Goal: Task Accomplishment & Management: Use online tool/utility

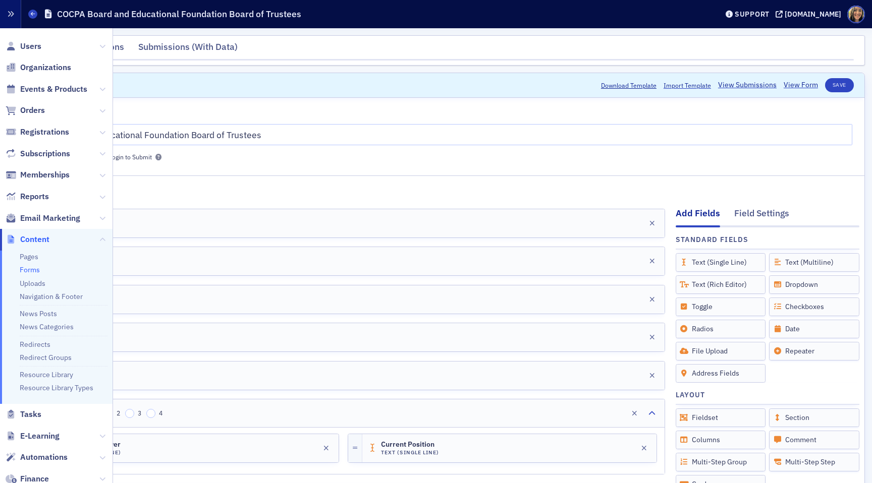
click at [9, 13] on icon "button" at bounding box center [10, 14] width 7 height 7
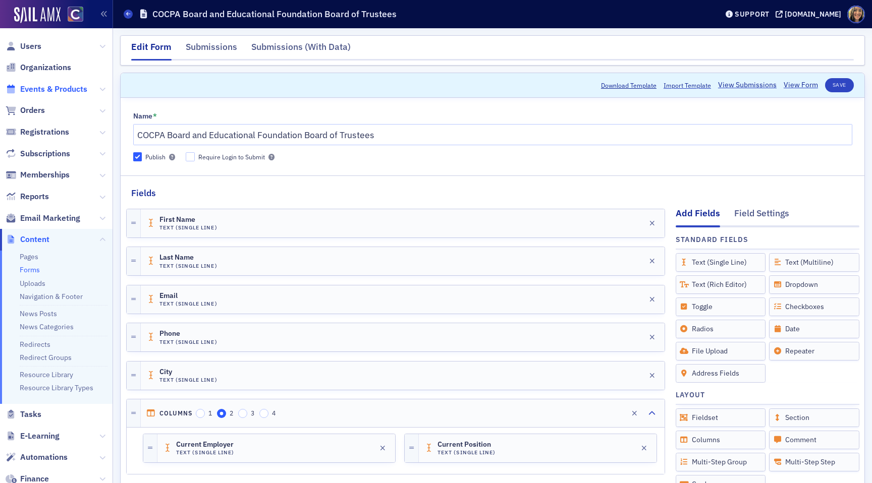
click at [42, 92] on span "Events & Products" at bounding box center [53, 89] width 67 height 11
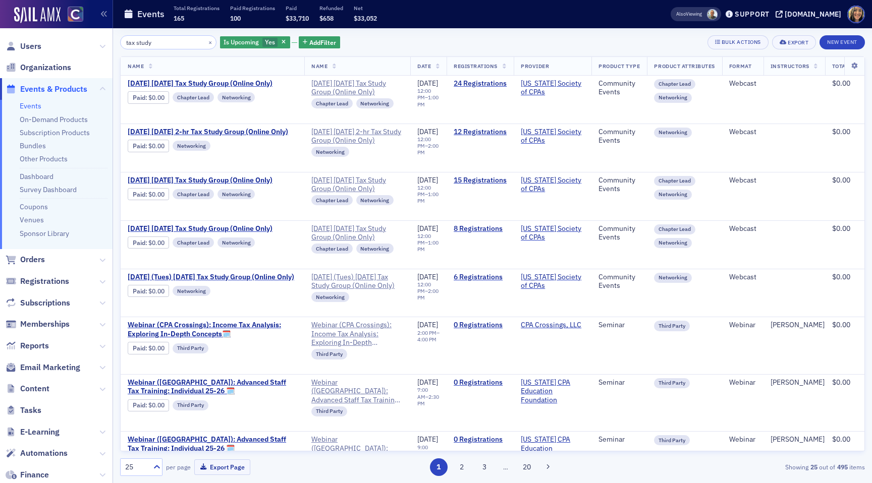
type input "tax study"
click at [64, 366] on span "Email Marketing" at bounding box center [50, 367] width 60 height 11
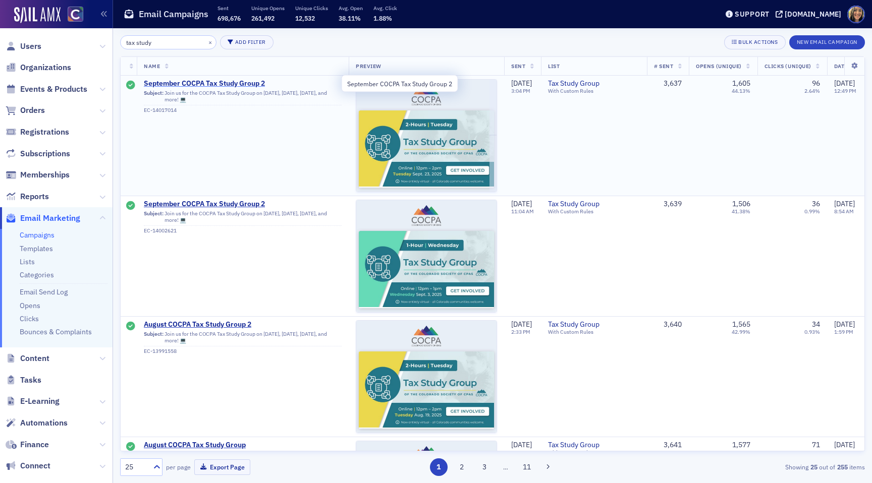
type input "tax study"
click at [176, 82] on span "September COCPA Tax Study Group 2" at bounding box center [243, 83] width 198 height 9
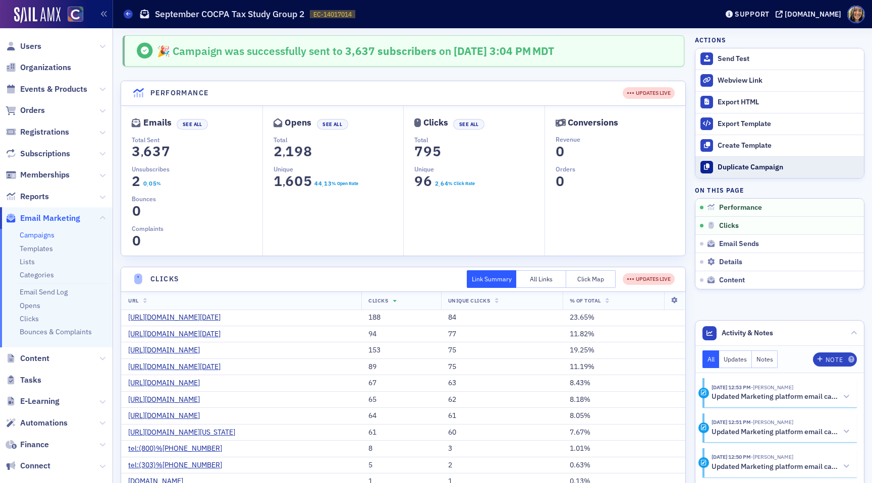
click at [755, 166] on div "Duplicate Campaign" at bounding box center [787, 167] width 141 height 9
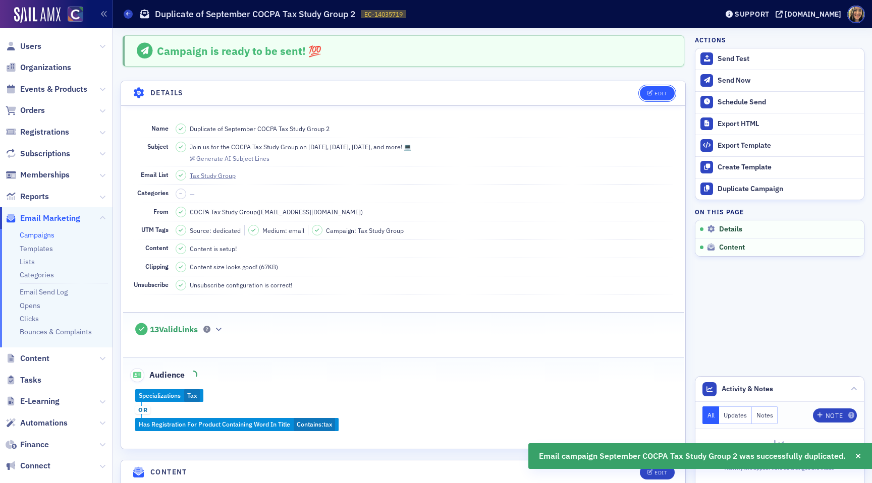
click at [658, 94] on div "Edit" at bounding box center [660, 94] width 13 height 6
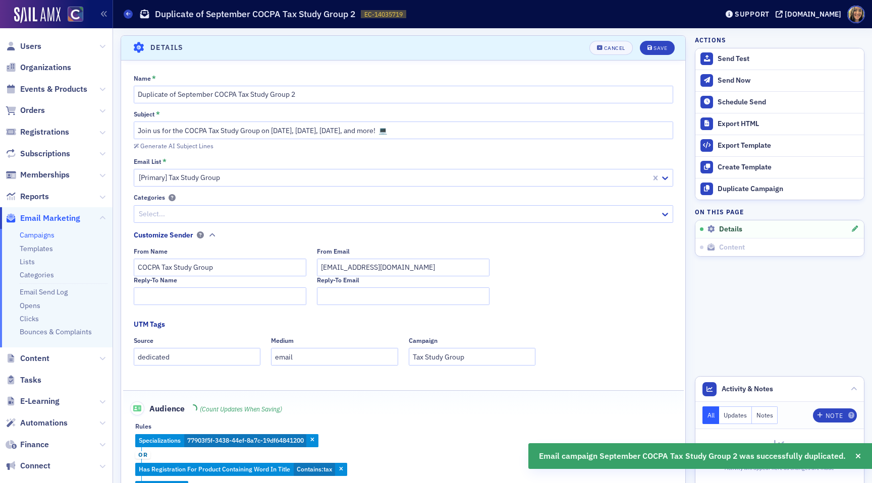
scroll to position [47, 0]
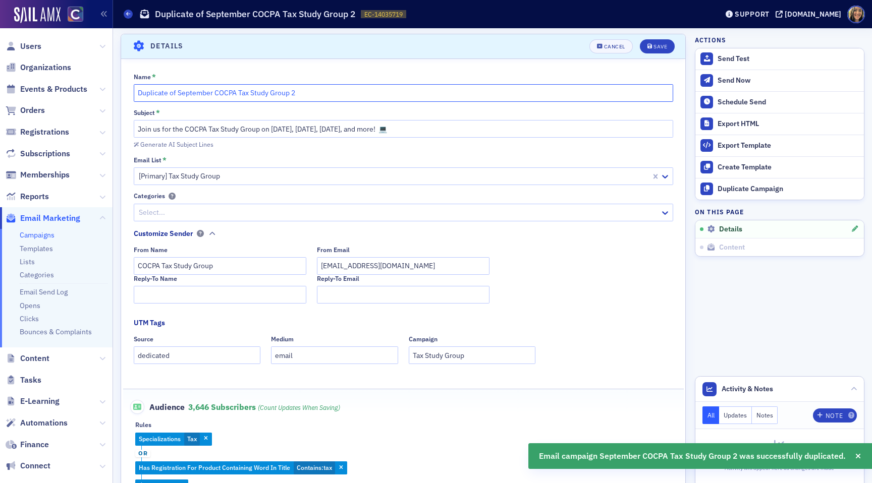
click at [293, 91] on input "Duplicate of September COCPA Tax Study Group 2" at bounding box center [403, 93] width 539 height 18
type input "Duplicate of September COCPA Tax Study Group"
drag, startPoint x: 320, startPoint y: 129, endPoint x: 272, endPoint y: 130, distance: 47.9
click at [272, 130] on input "Join us for the COCPA Tax Study Group on [DATE], [DATE], [DATE], and more! 💻" at bounding box center [403, 129] width 539 height 18
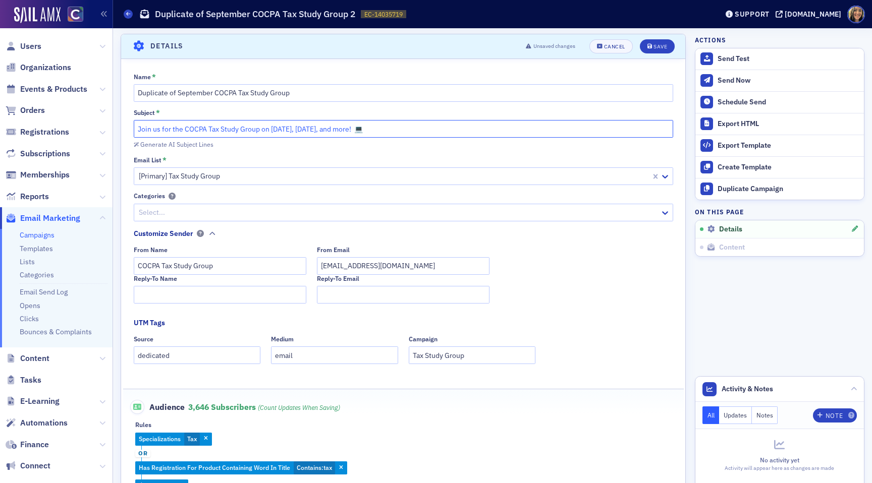
click at [343, 130] on input "Join us for the COCPA Tax Study Group on [DATE], [DATE], and more! 💻" at bounding box center [403, 129] width 539 height 18
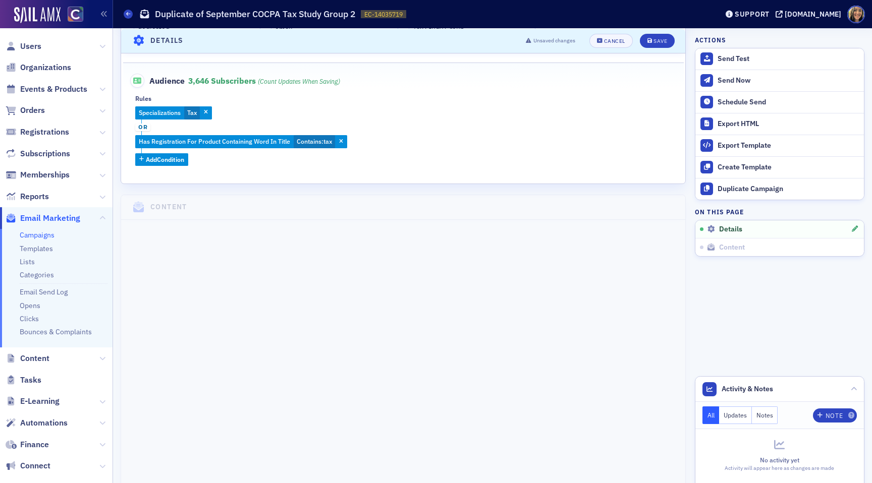
scroll to position [0, 0]
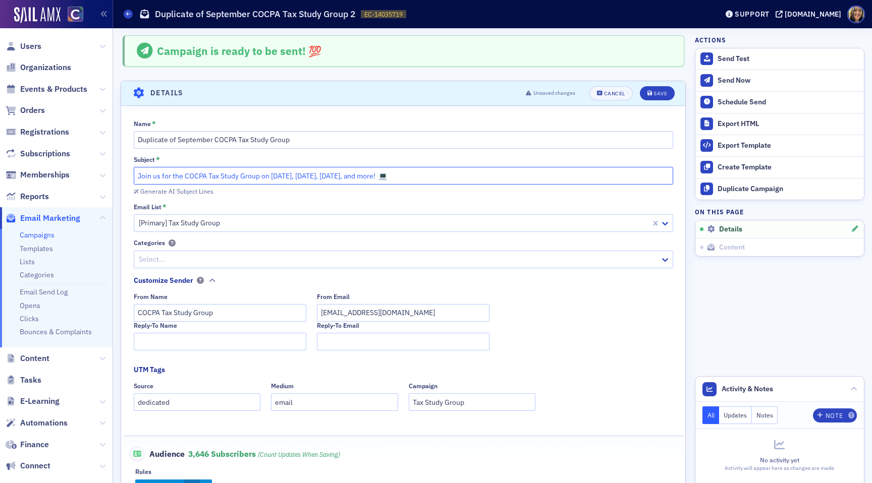
type input "Join us for the COCPA Tax Study Group on [DATE], [DATE], [DATE], and more! 💻"
drag, startPoint x: 212, startPoint y: 141, endPoint x: 50, endPoint y: 138, distance: 162.0
click at [50, 138] on div "Users Organizations Events & Products Orders Registrations Subscriptions Member…" at bounding box center [436, 241] width 872 height 483
type input "October COCPA Tax Study Group"
click at [645, 95] on button "Save" at bounding box center [657, 93] width 35 height 14
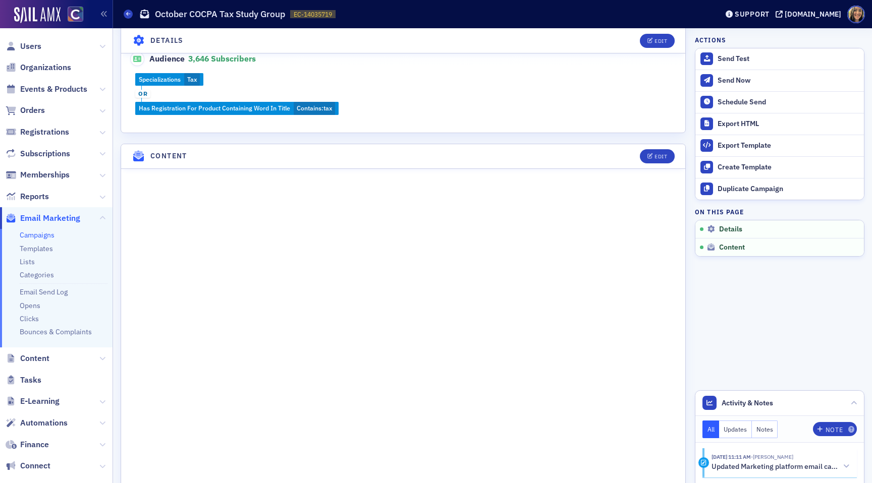
scroll to position [323, 0]
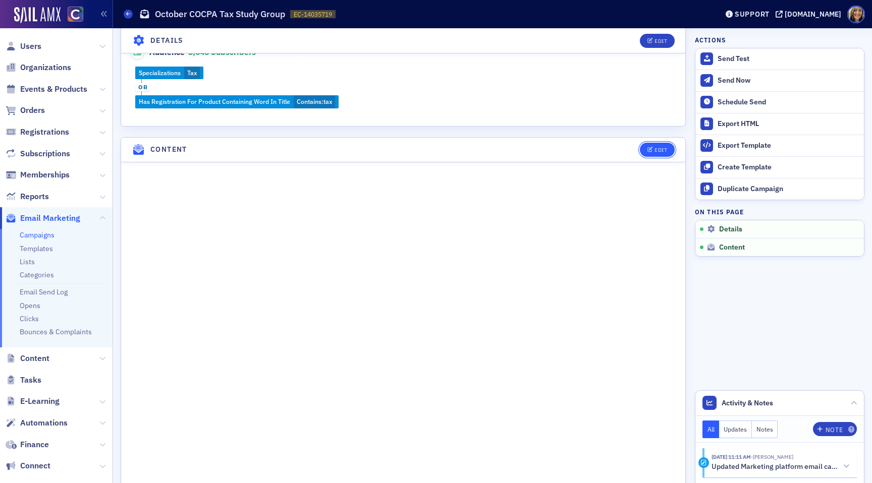
click at [659, 149] on div "Edit" at bounding box center [660, 150] width 13 height 6
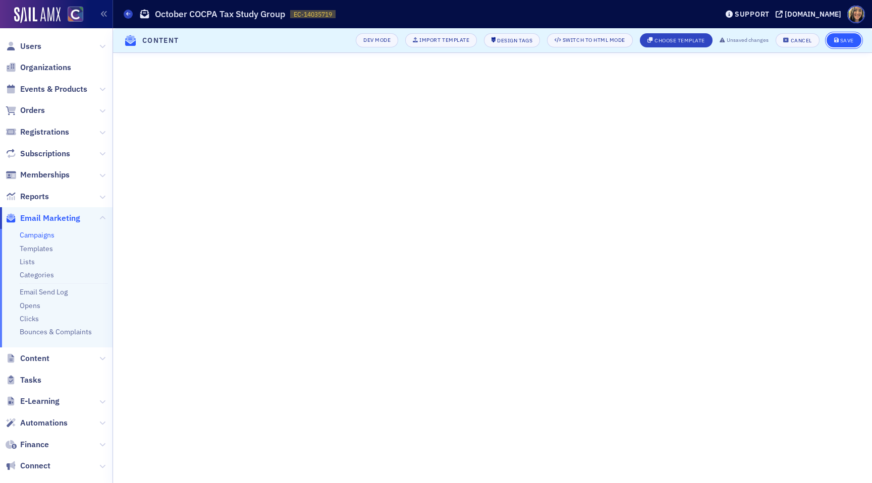
click at [830, 37] on button "Save" at bounding box center [843, 40] width 35 height 14
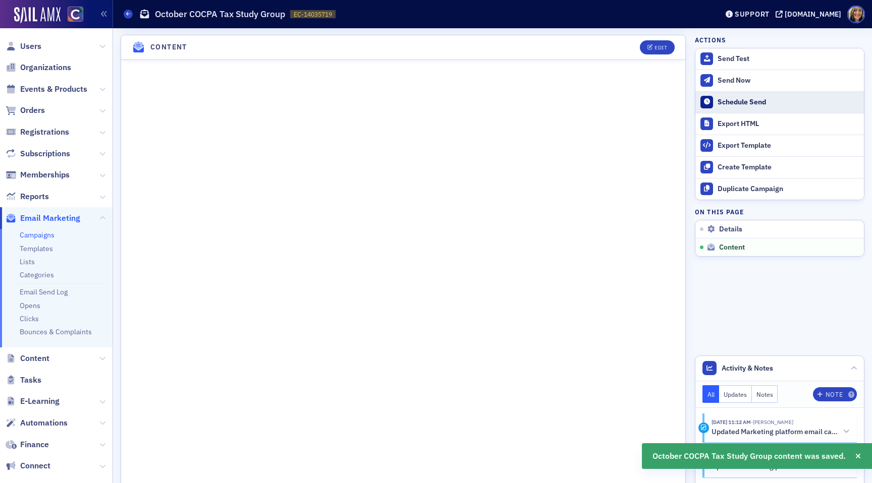
scroll to position [425, 0]
click at [734, 95] on button "Schedule Send" at bounding box center [779, 102] width 169 height 22
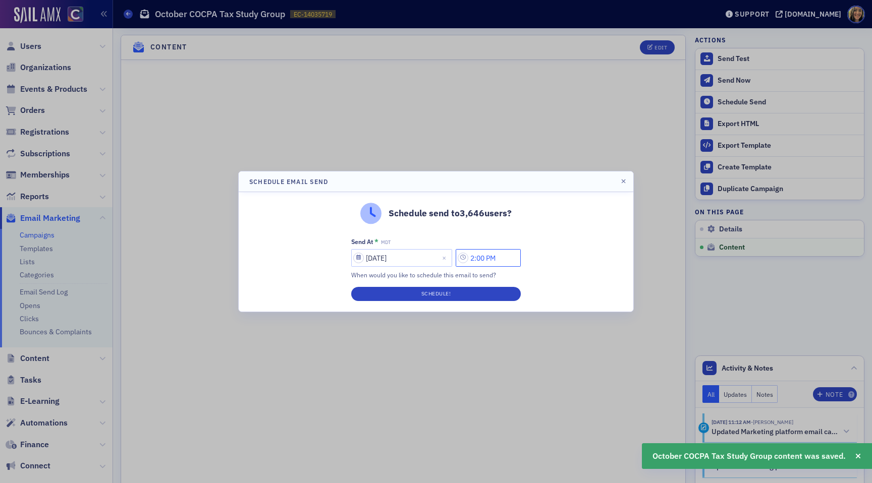
drag, startPoint x: 480, startPoint y: 260, endPoint x: 471, endPoint y: 260, distance: 9.1
click at [471, 260] on input "2:00 PM" at bounding box center [488, 258] width 65 height 18
type input "3:00 PM"
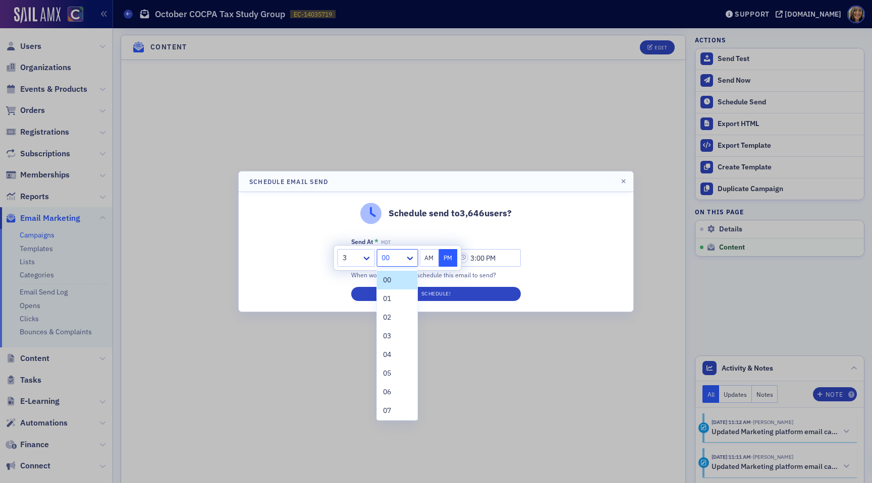
click at [389, 258] on div at bounding box center [391, 258] width 23 height 13
type input "33"
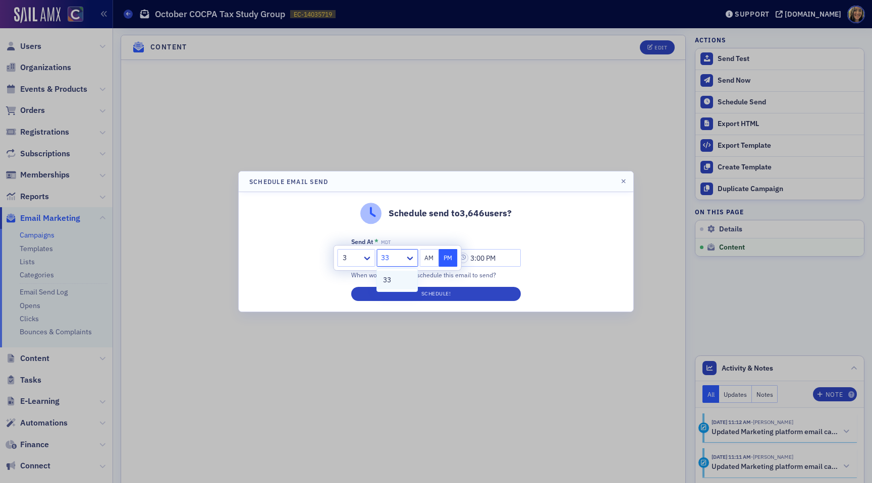
click at [398, 288] on div "33" at bounding box center [397, 280] width 40 height 19
type input "3:33 PM"
click at [397, 292] on button "Schedule!" at bounding box center [436, 294] width 170 height 14
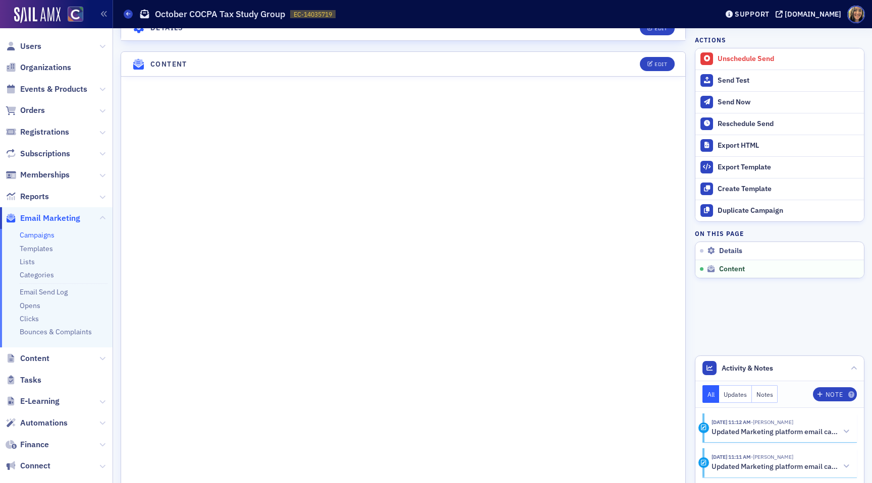
scroll to position [442, 0]
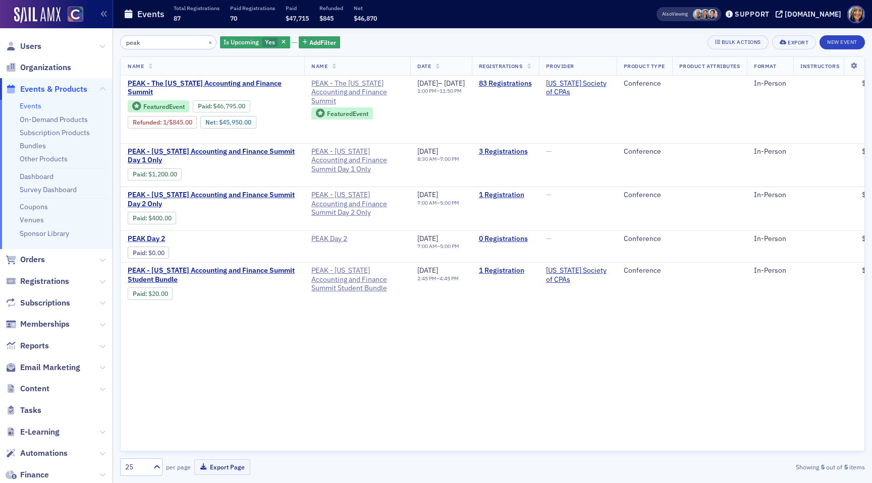
click at [27, 104] on link "Events" at bounding box center [31, 105] width 22 height 9
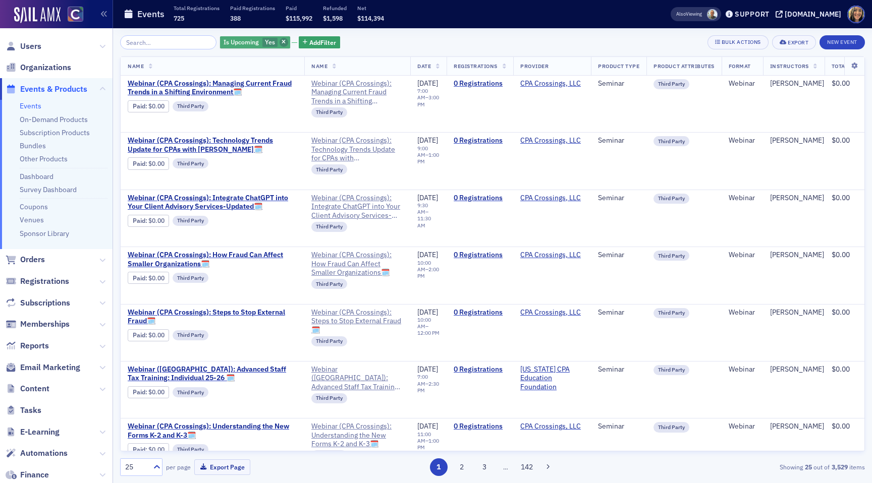
click at [280, 45] on span "button" at bounding box center [284, 42] width 9 height 9
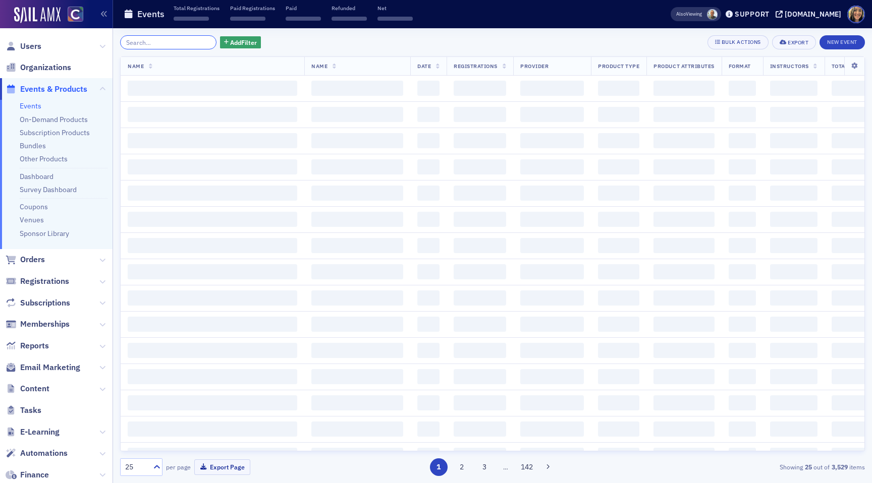
click at [174, 45] on input "search" at bounding box center [168, 42] width 96 height 14
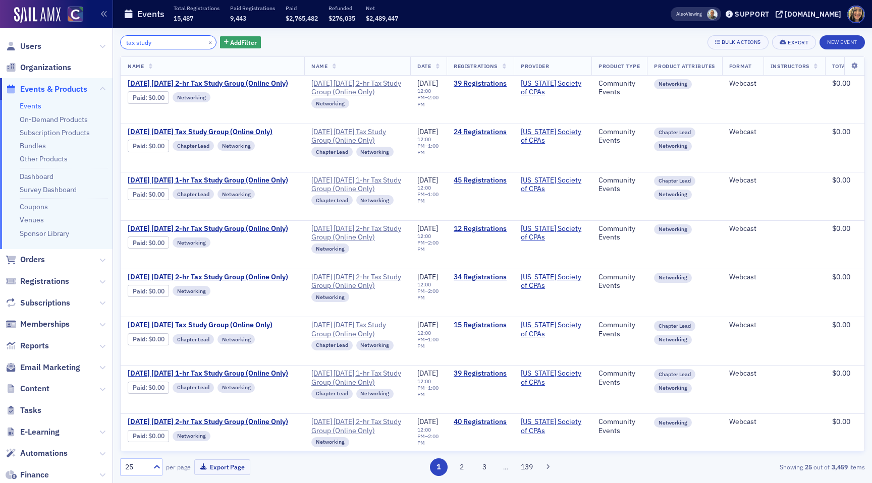
type input "tax study"
